Goal: Check status

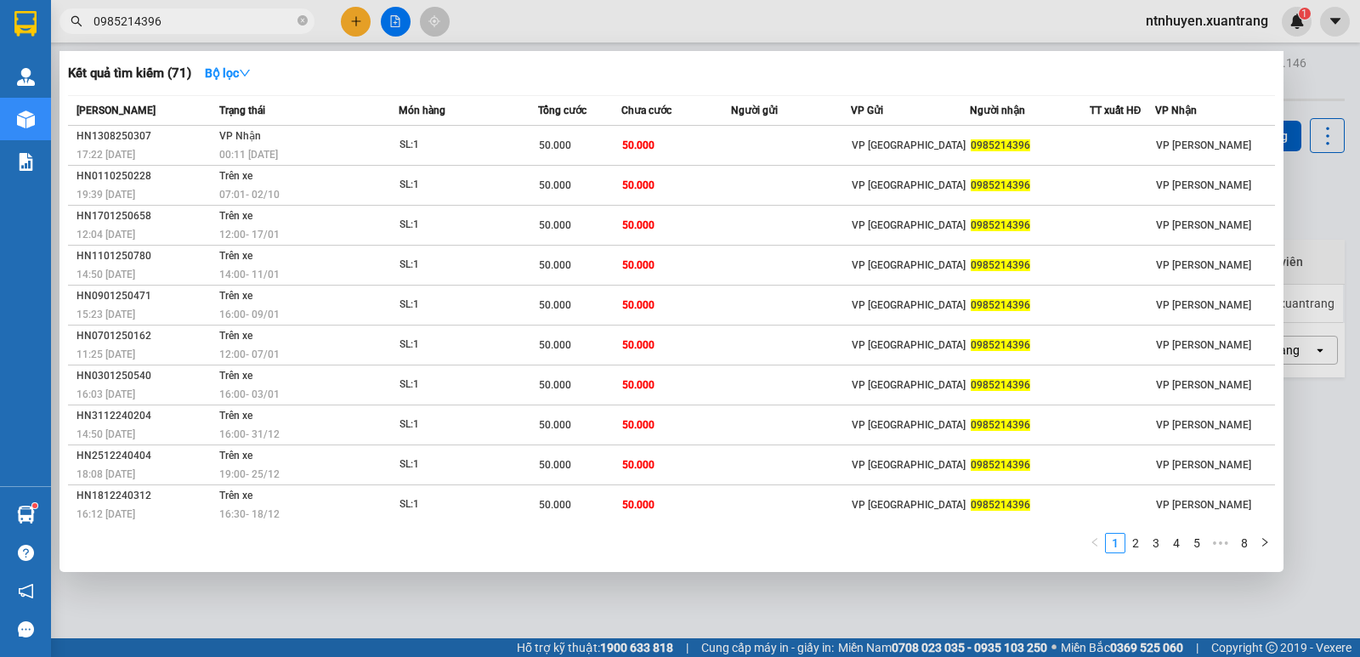
click at [226, 26] on input "0985214396" at bounding box center [194, 21] width 201 height 19
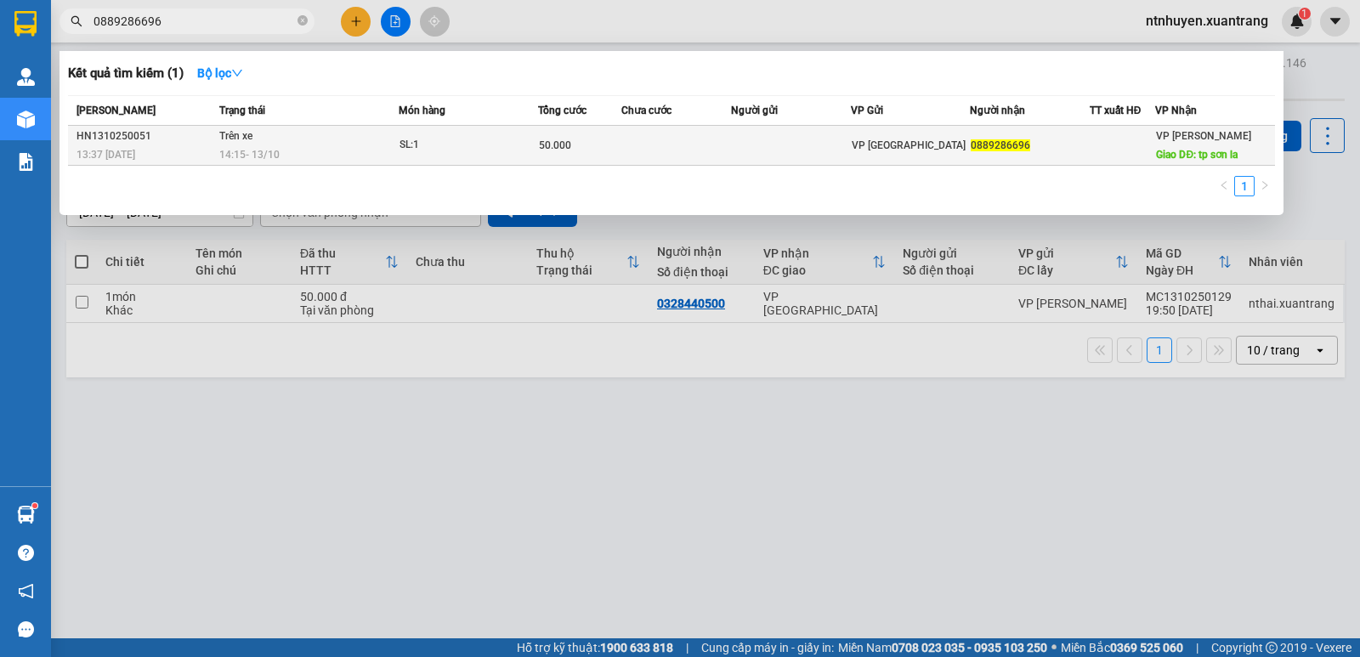
type input "0889286696"
click at [293, 155] on div "14:15 [DATE]" at bounding box center [308, 154] width 179 height 19
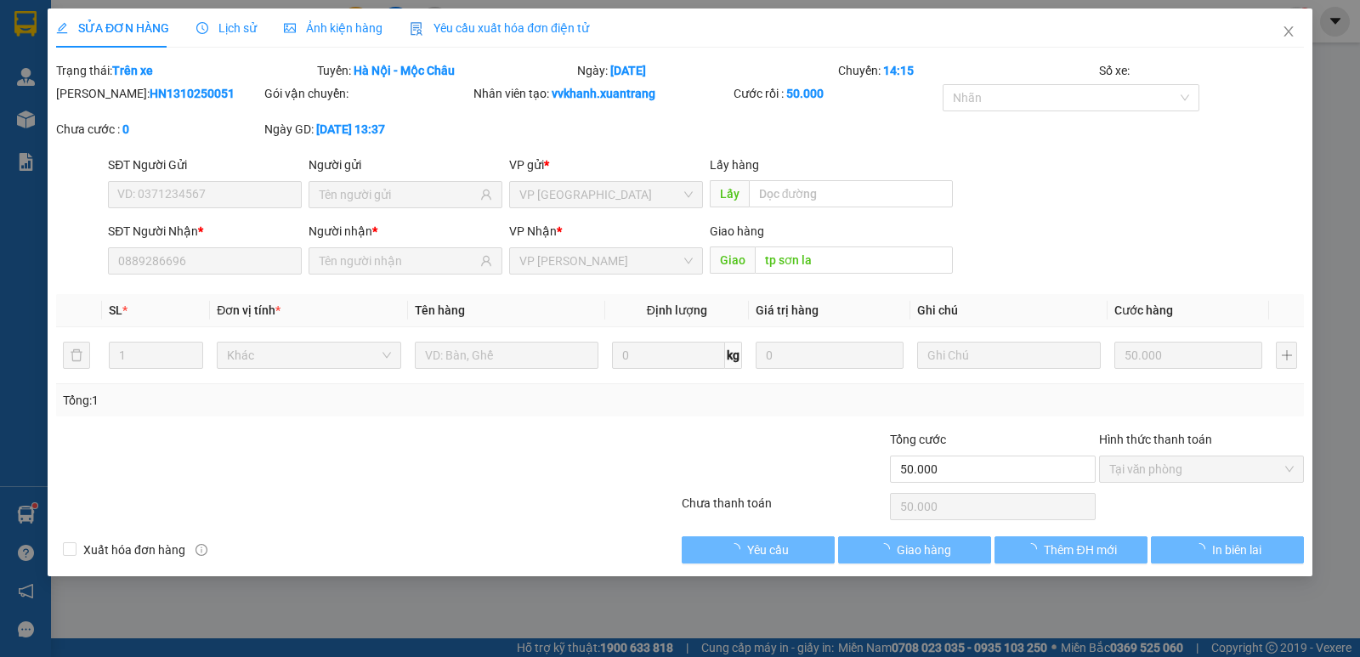
click at [345, 31] on span "Ảnh kiện hàng" at bounding box center [333, 28] width 99 height 14
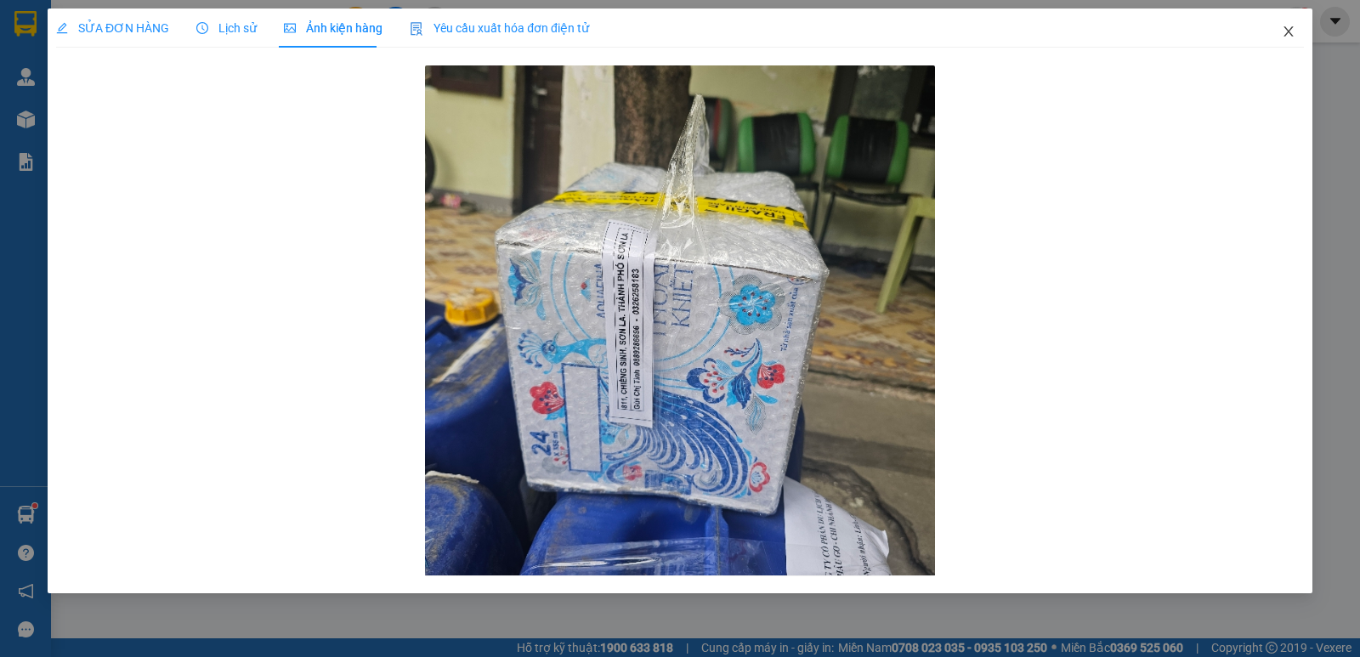
click at [1291, 28] on icon "close" at bounding box center [1289, 32] width 14 height 14
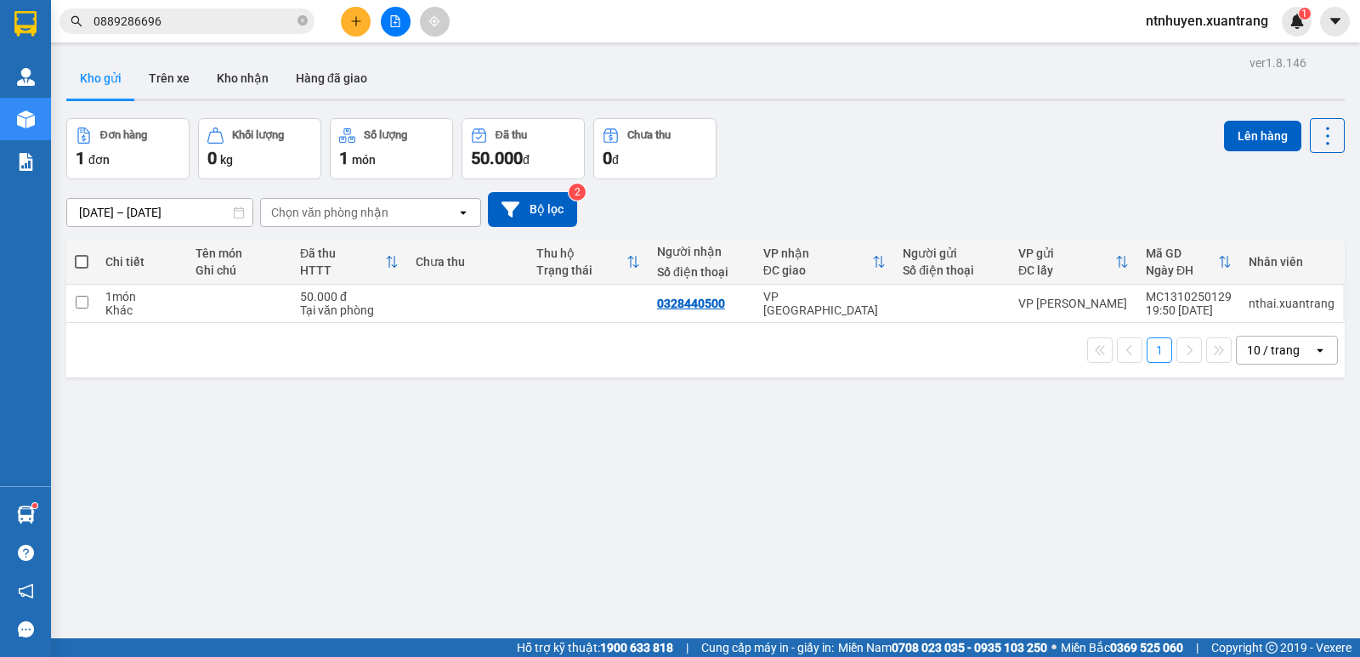
click at [234, 20] on input "0889286696" at bounding box center [194, 21] width 201 height 19
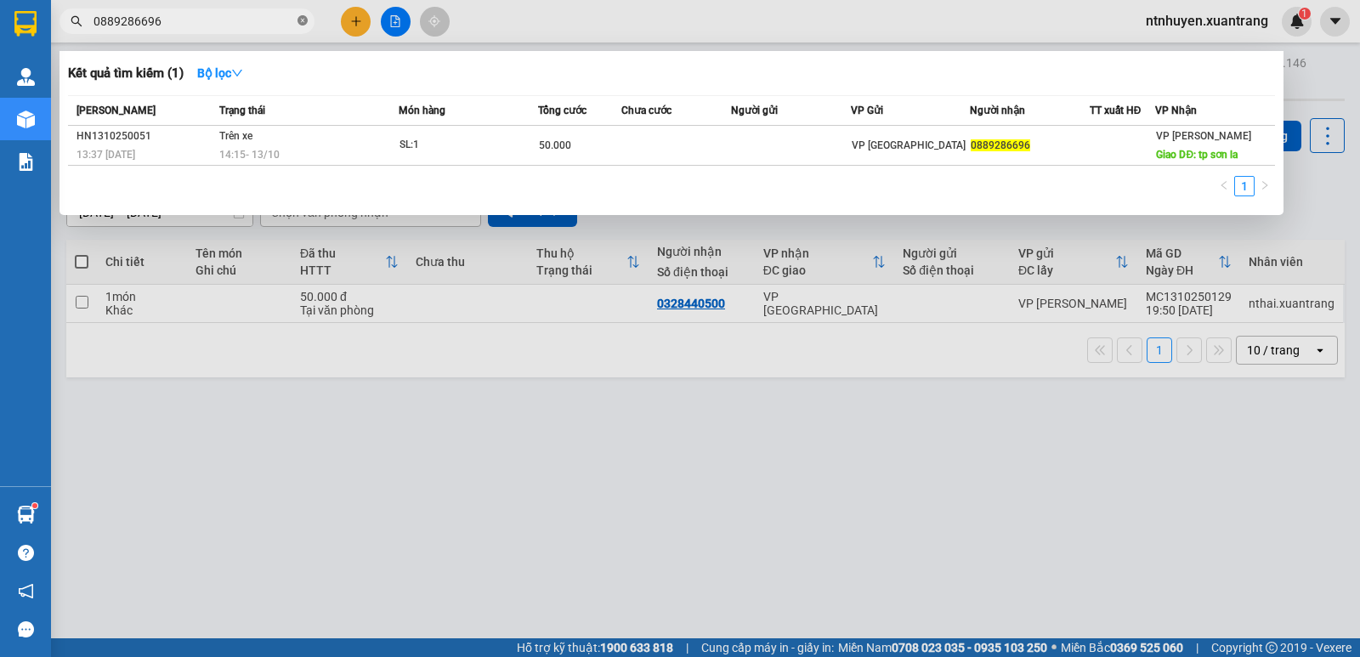
click at [298, 20] on icon "close-circle" at bounding box center [303, 20] width 10 height 10
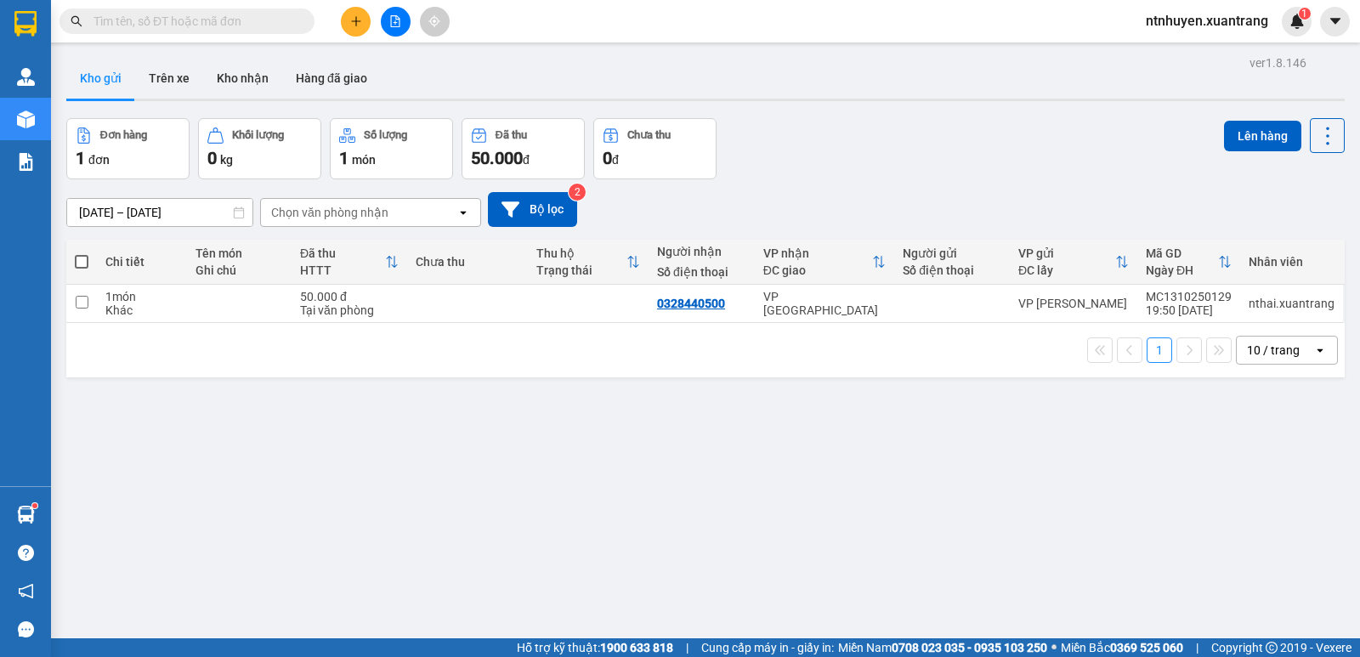
click at [549, 20] on div "Kết quả tìm kiếm ( 1 ) Bộ lọc Mã ĐH Trạng thái Món hàng Tổng cước Chưa cước Ngư…" at bounding box center [680, 21] width 1360 height 43
